Goal: Find specific page/section: Find specific page/section

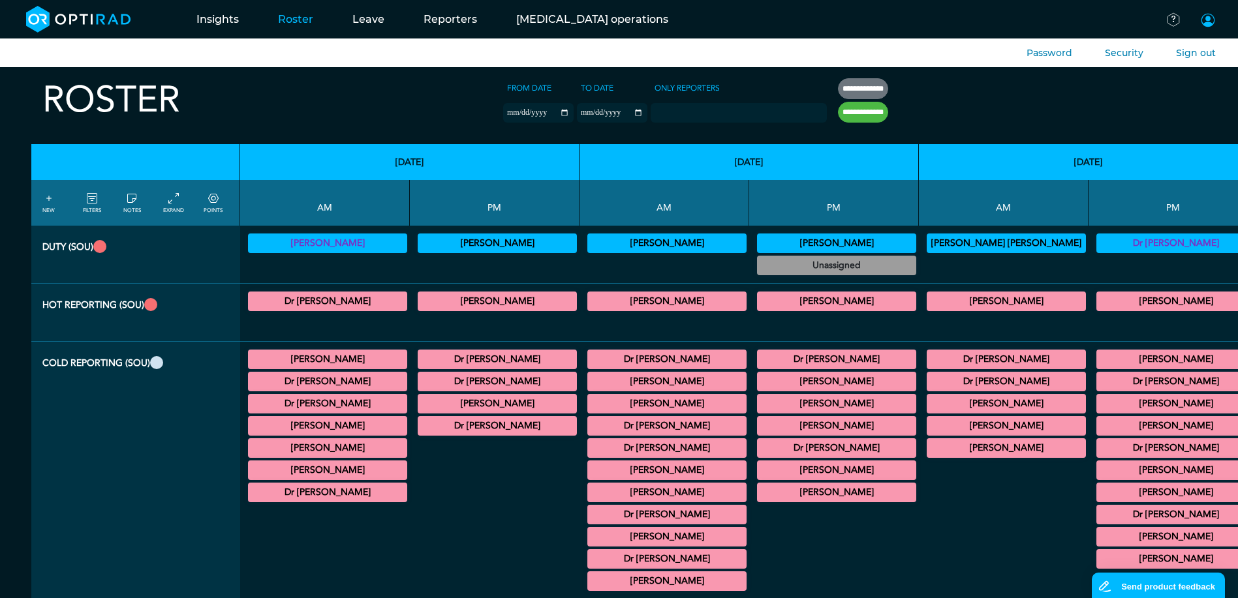
click at [1210, 18] on span at bounding box center [1208, 20] width 16 height 16
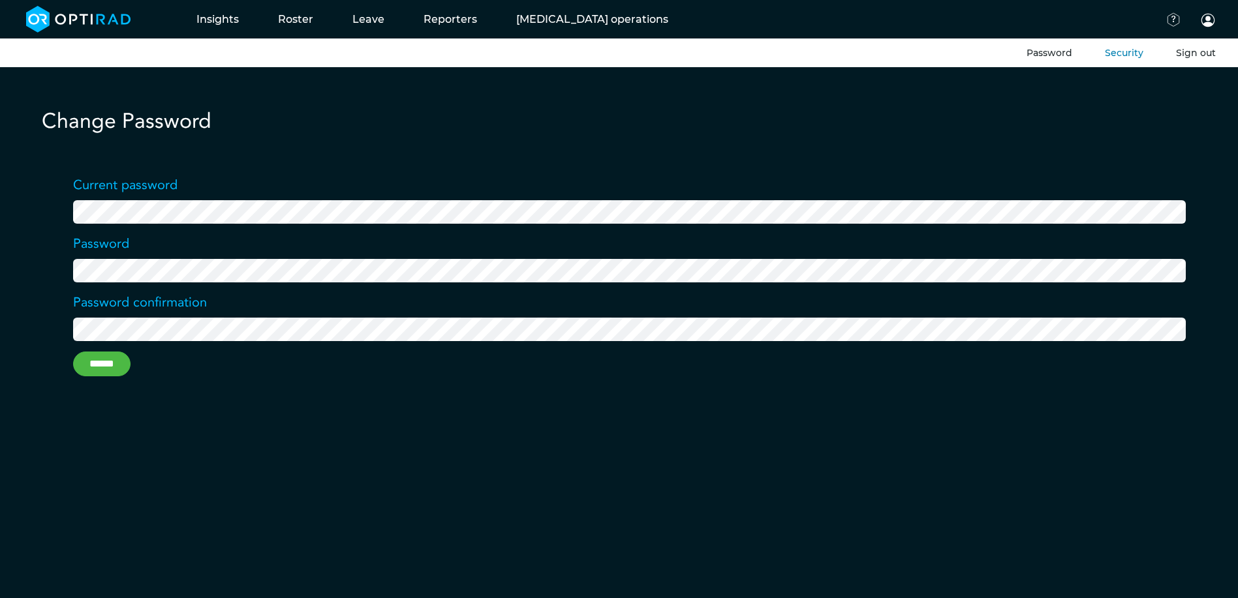
click at [1202, 54] on button "Sign out" at bounding box center [1196, 53] width 40 height 14
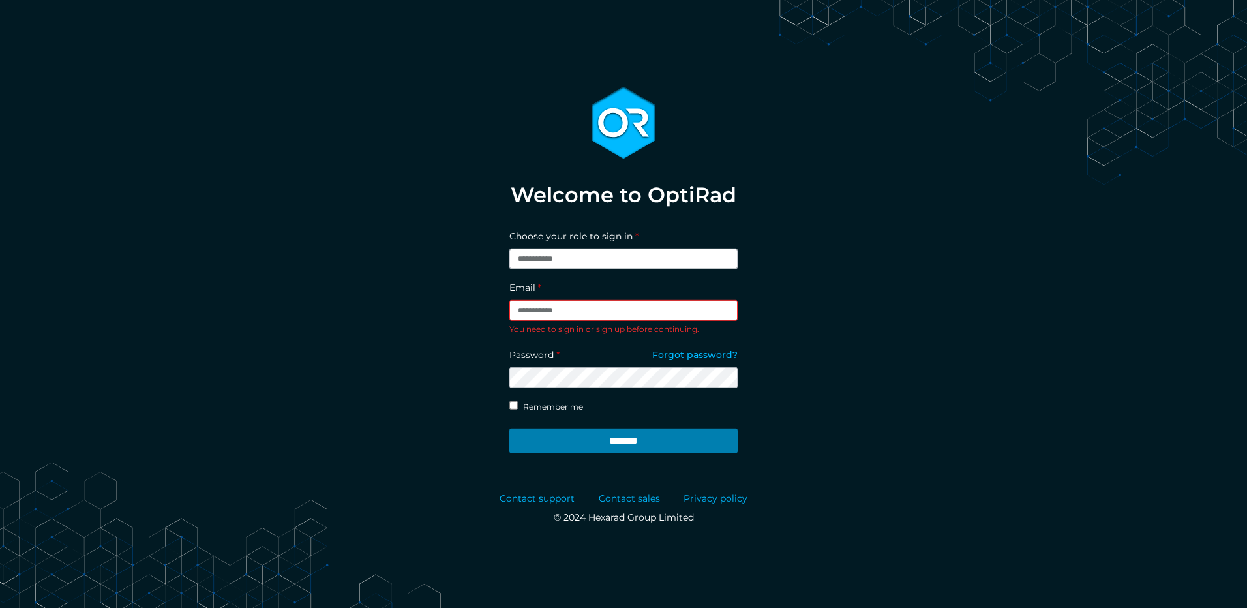
type input "**********"
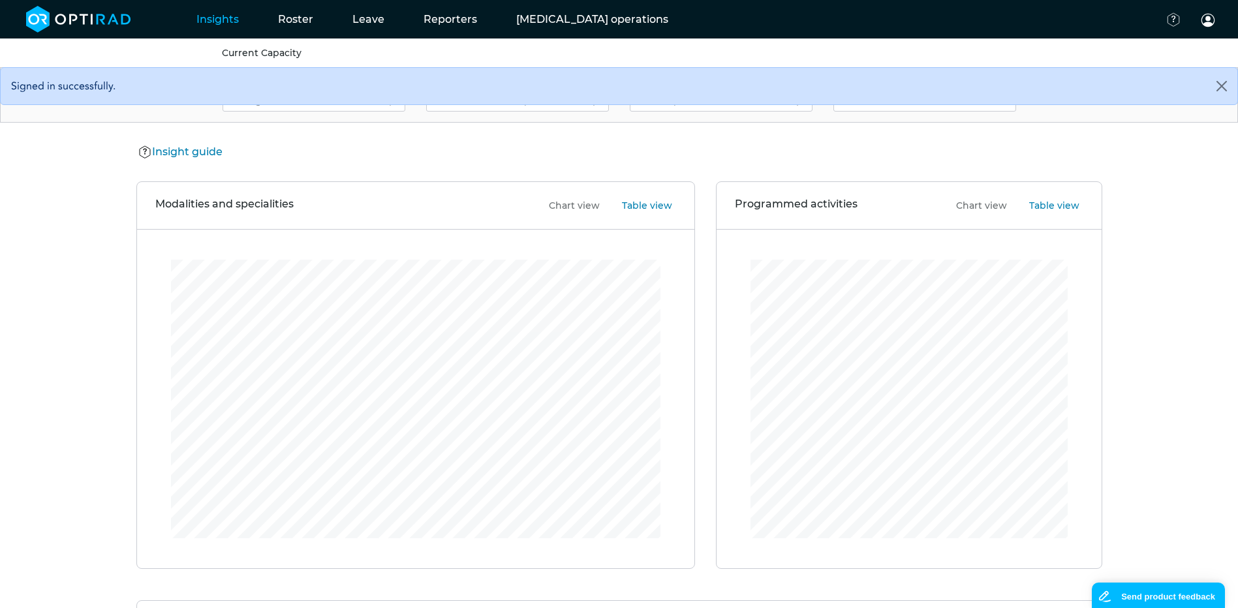
click at [251, 48] on link "Current Capacity" at bounding box center [262, 53] width 80 height 12
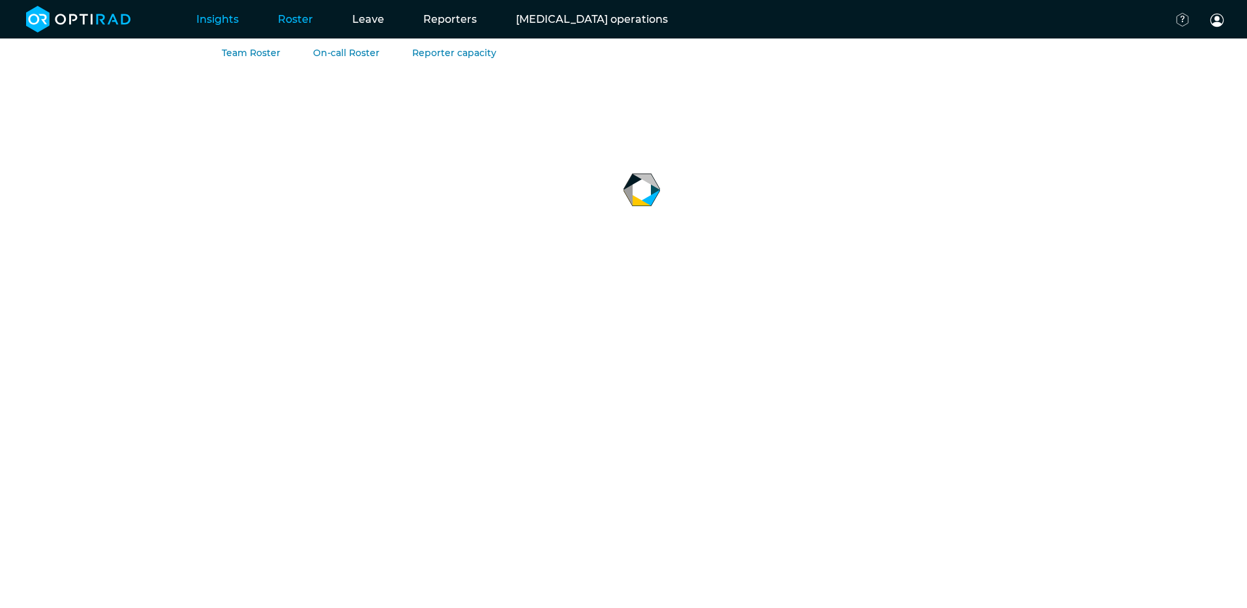
click at [283, 24] on link "Roster" at bounding box center [295, 19] width 74 height 52
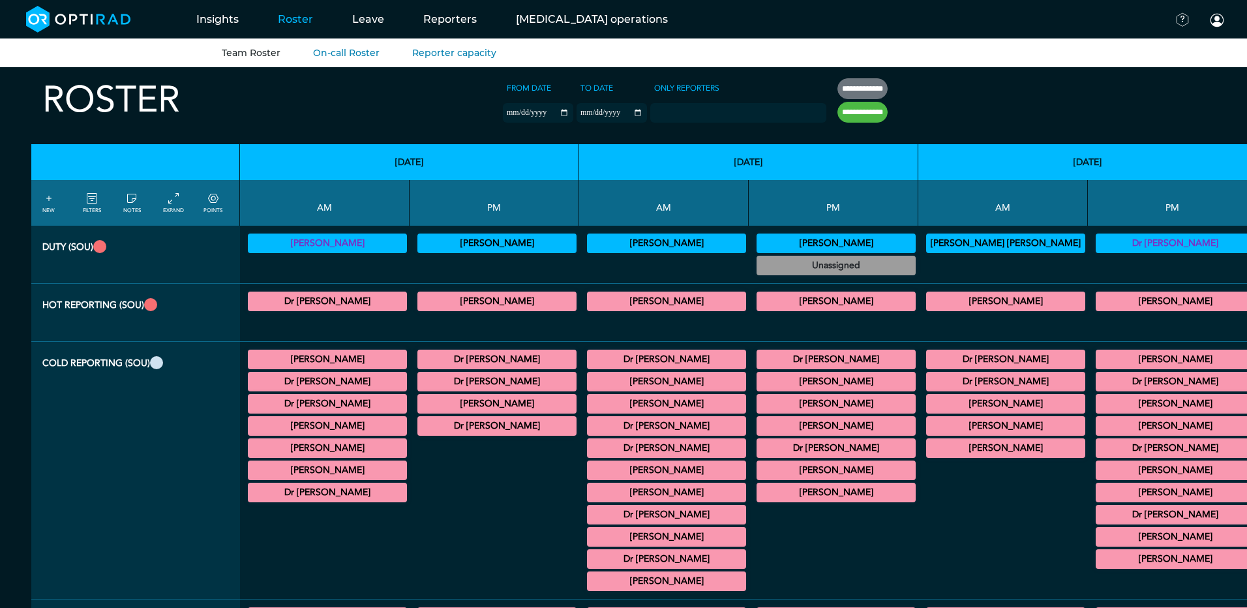
click at [244, 53] on link "Team Roster" at bounding box center [251, 53] width 59 height 12
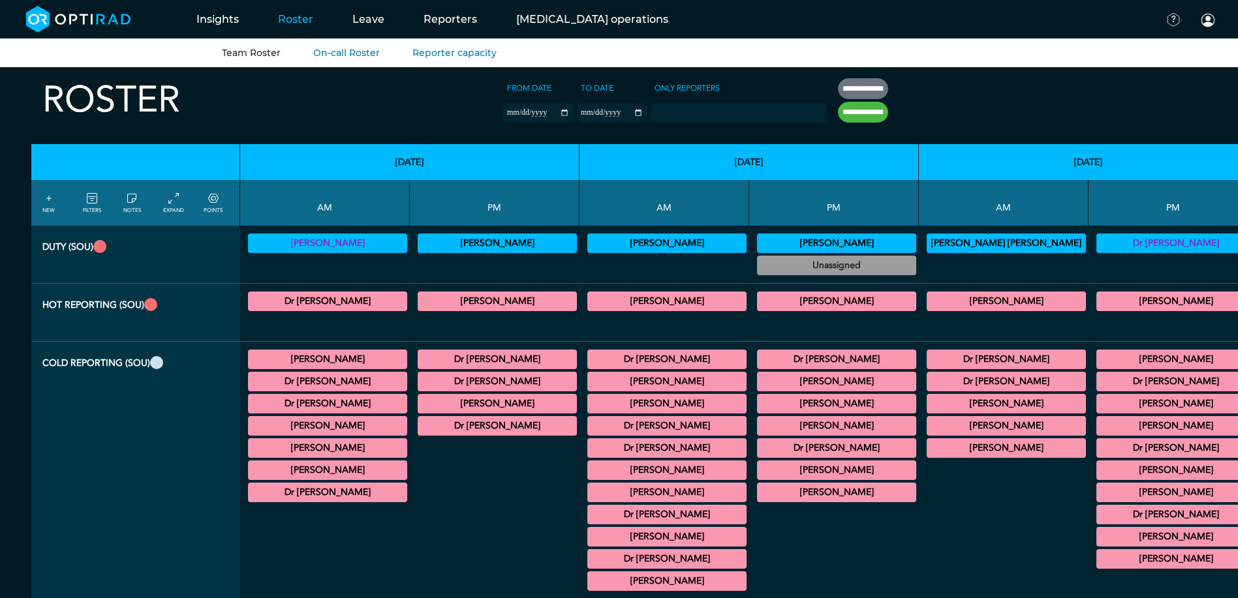
click at [260, 49] on link "Team Roster" at bounding box center [251, 53] width 59 height 12
click at [180, 200] on link "EXPAND" at bounding box center [173, 202] width 21 height 23
